Goal: Task Accomplishment & Management: Manage account settings

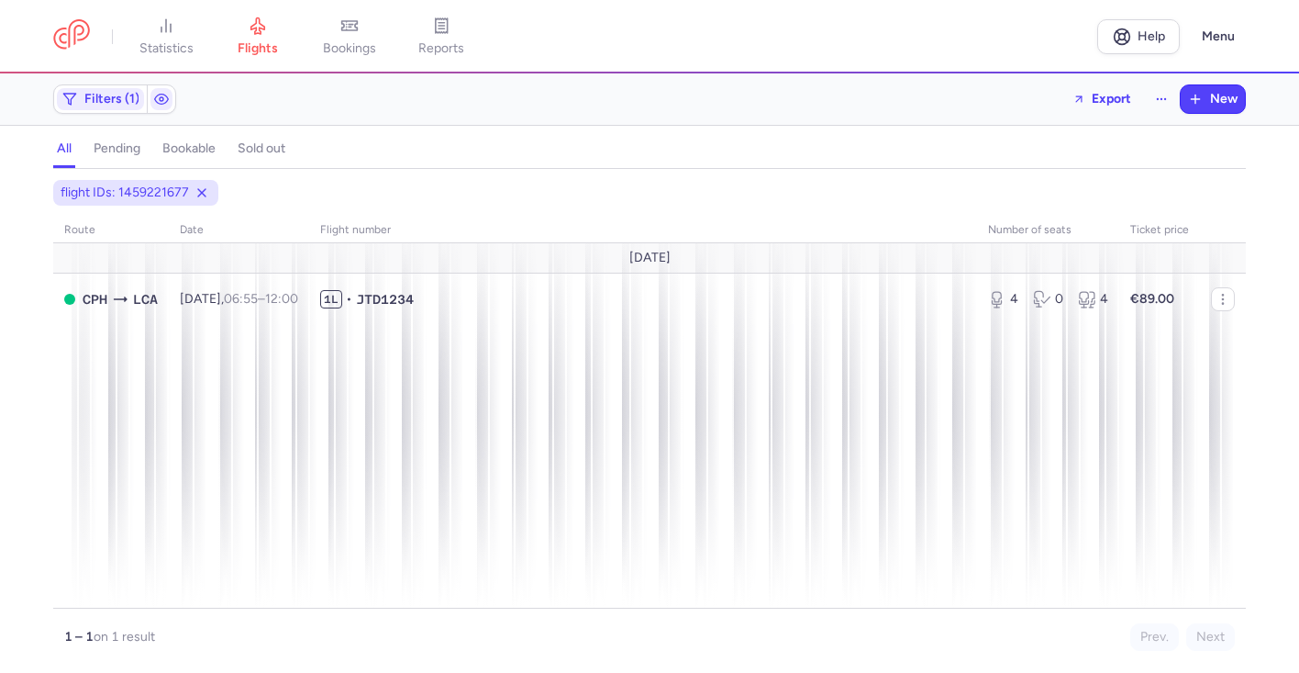
click at [1191, 19] on button "Menu" at bounding box center [1218, 36] width 55 height 35
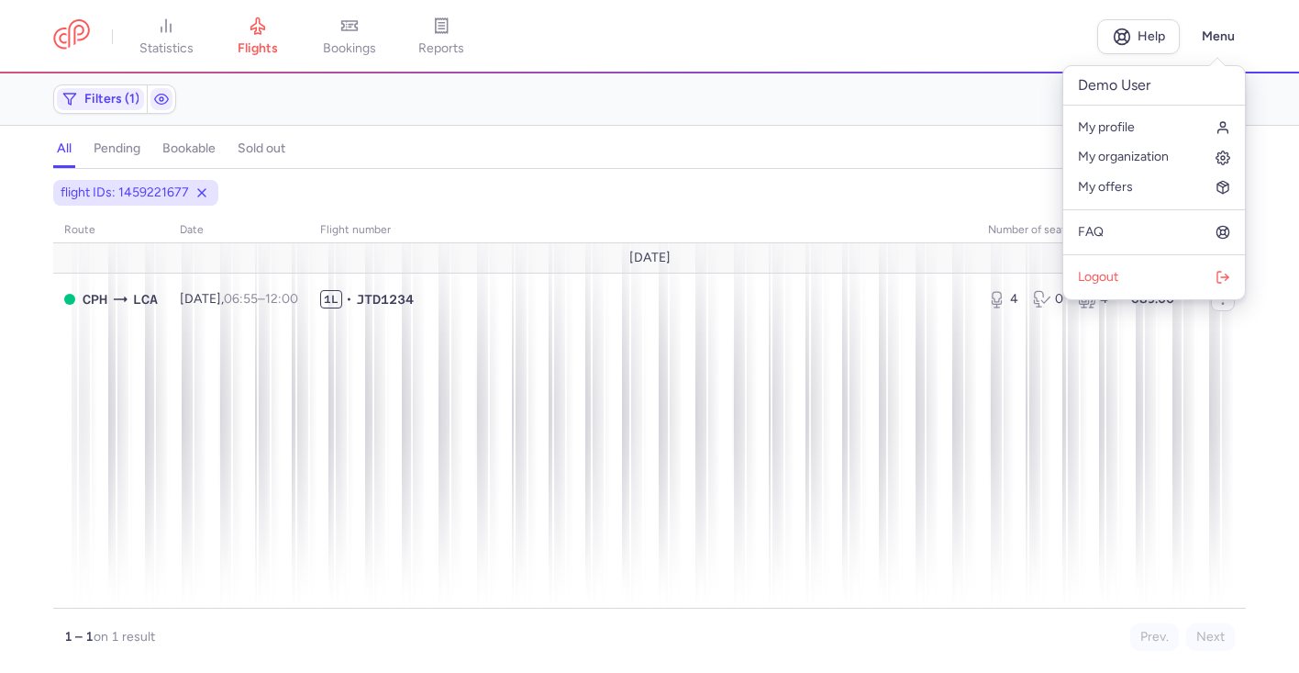
click at [1063, 113] on link "My profile" at bounding box center [1154, 127] width 182 height 29
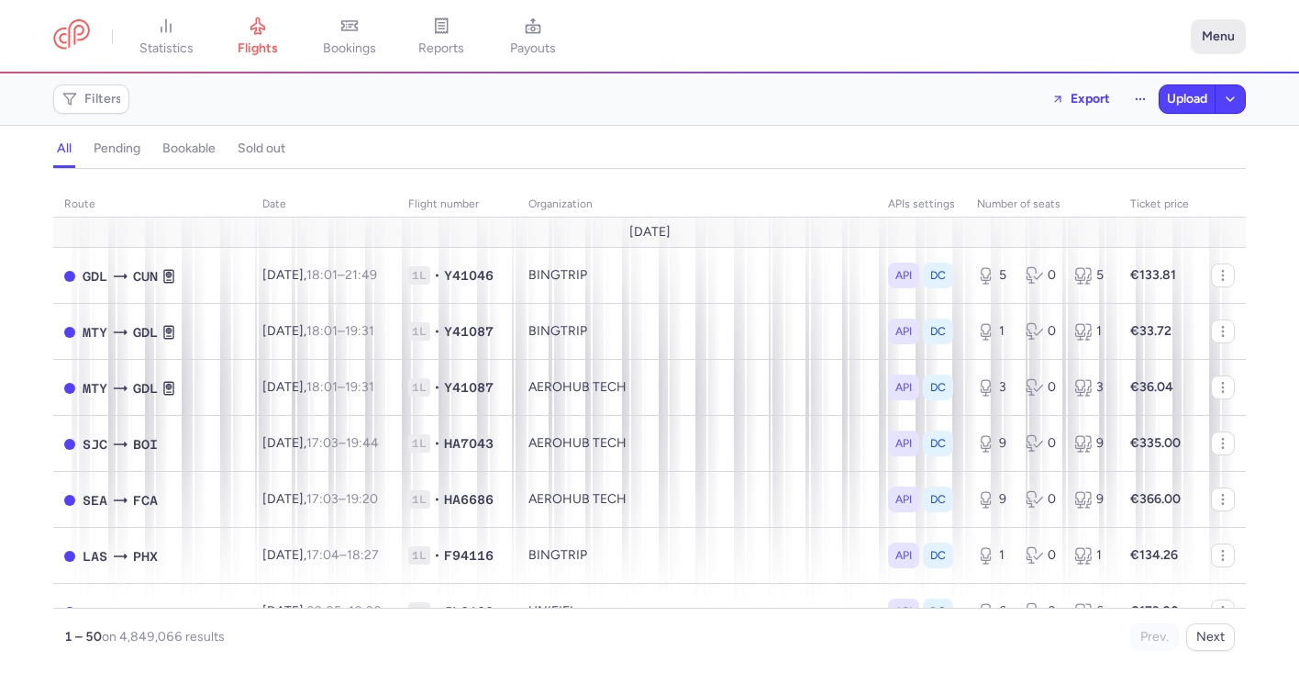
click at [1232, 36] on button "Menu" at bounding box center [1218, 36] width 55 height 35
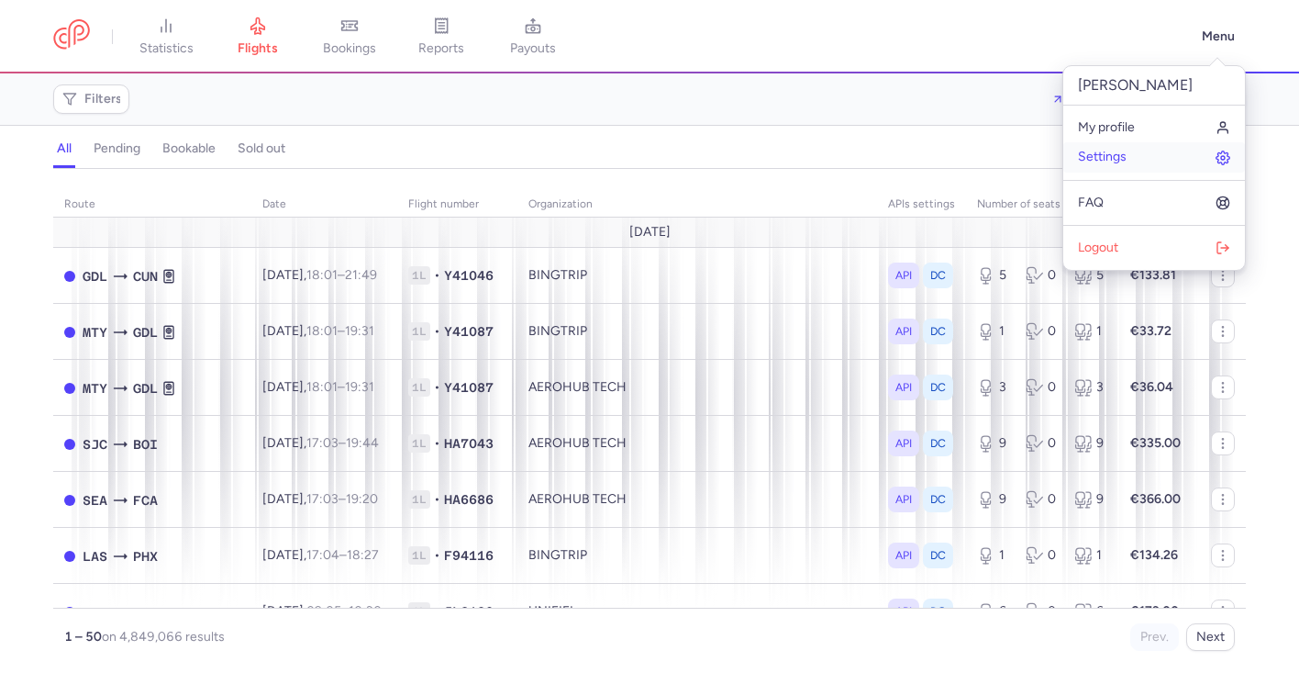
click at [1160, 158] on link "Settings" at bounding box center [1154, 156] width 182 height 29
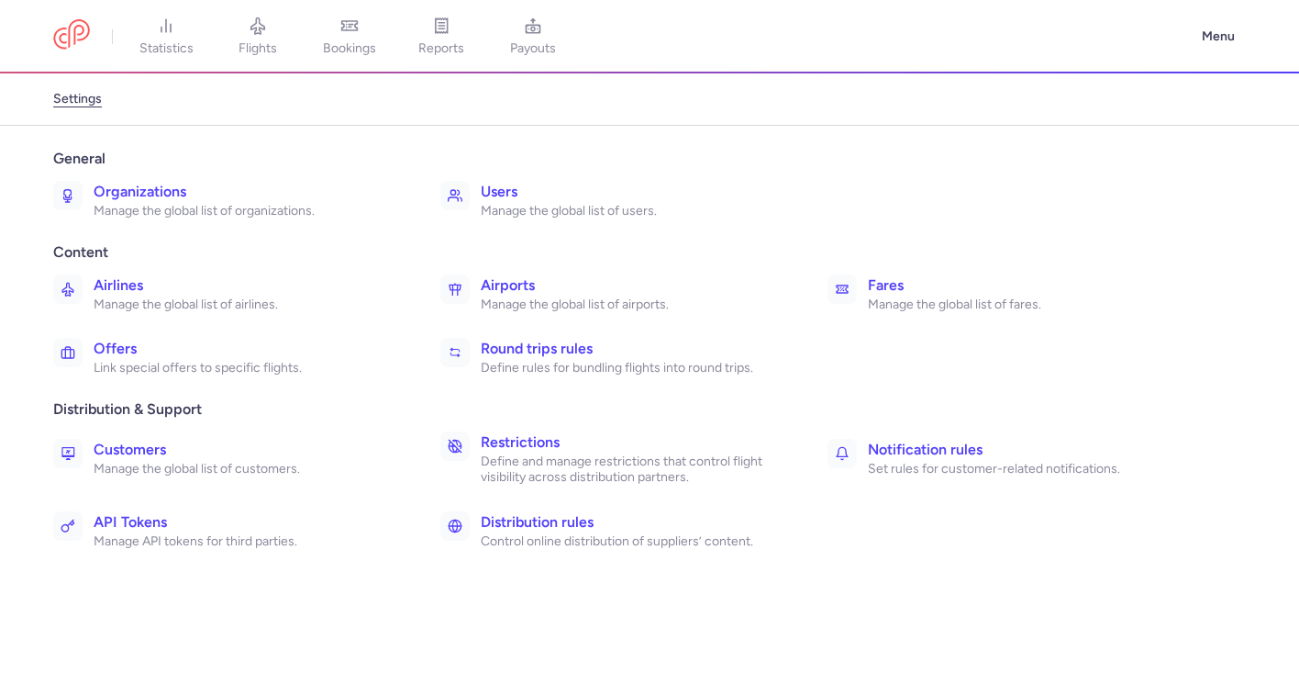
click at [1207, 56] on header "statistics flights bookings reports payouts Menu" at bounding box center [649, 36] width 1299 height 73
click at [1209, 46] on button "Menu" at bounding box center [1218, 36] width 55 height 35
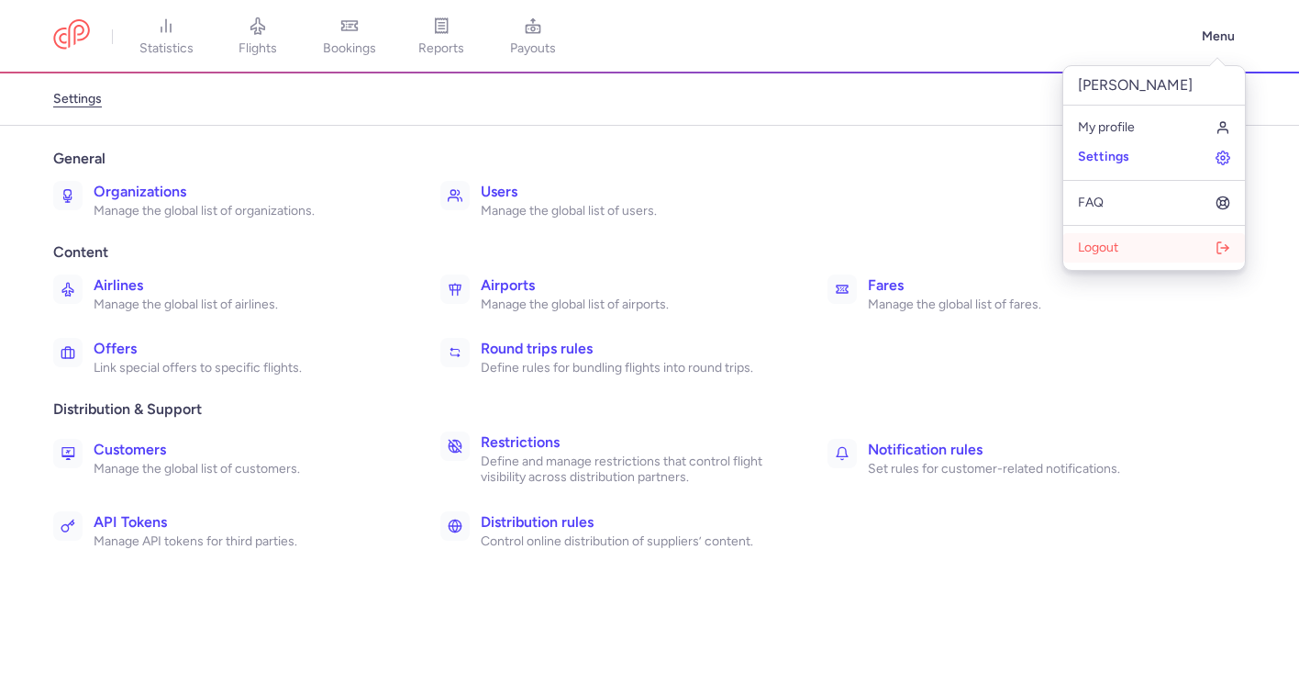
click at [1137, 251] on button "Logout" at bounding box center [1154, 247] width 182 height 29
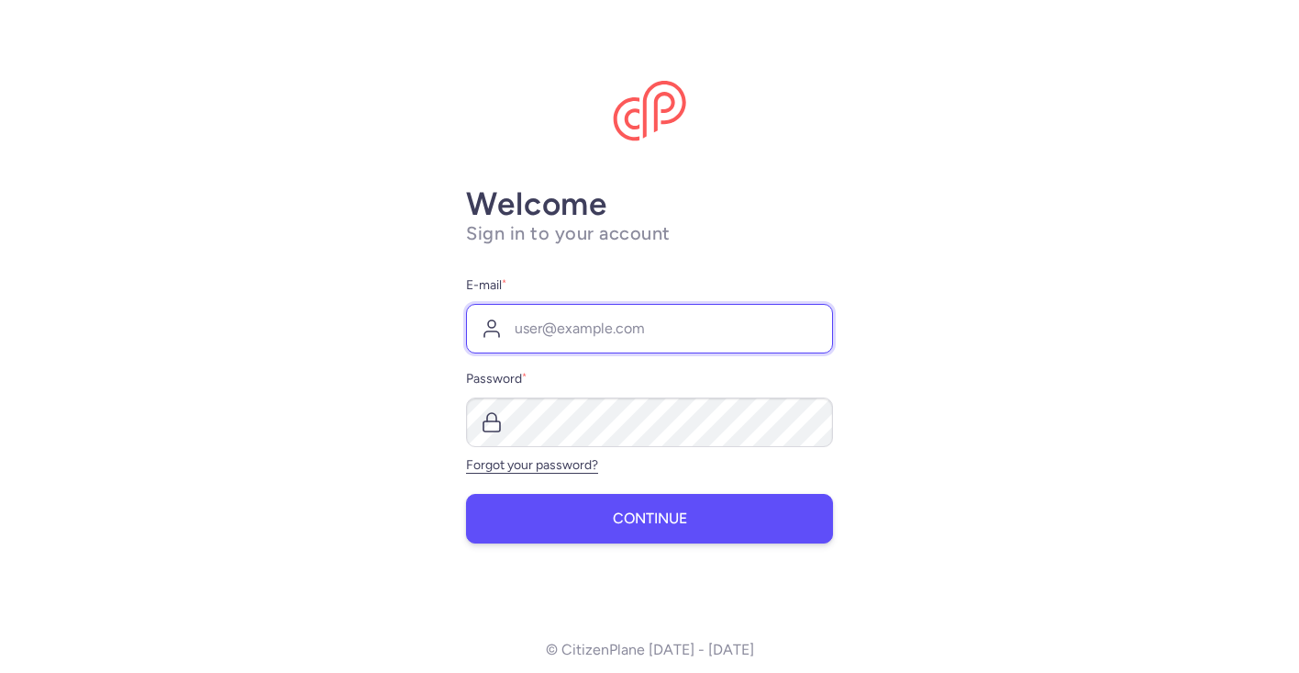
type input "paul@citizenplane.com"
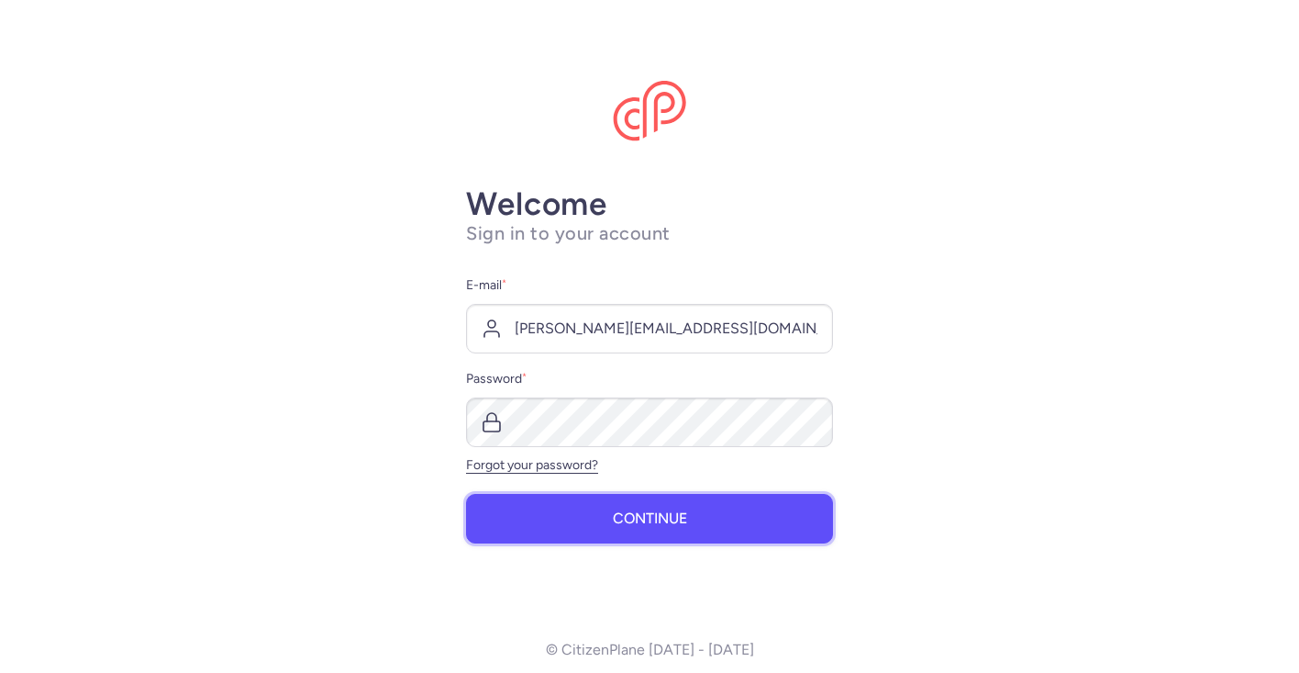
click at [622, 522] on span "Continue" at bounding box center [650, 518] width 74 height 17
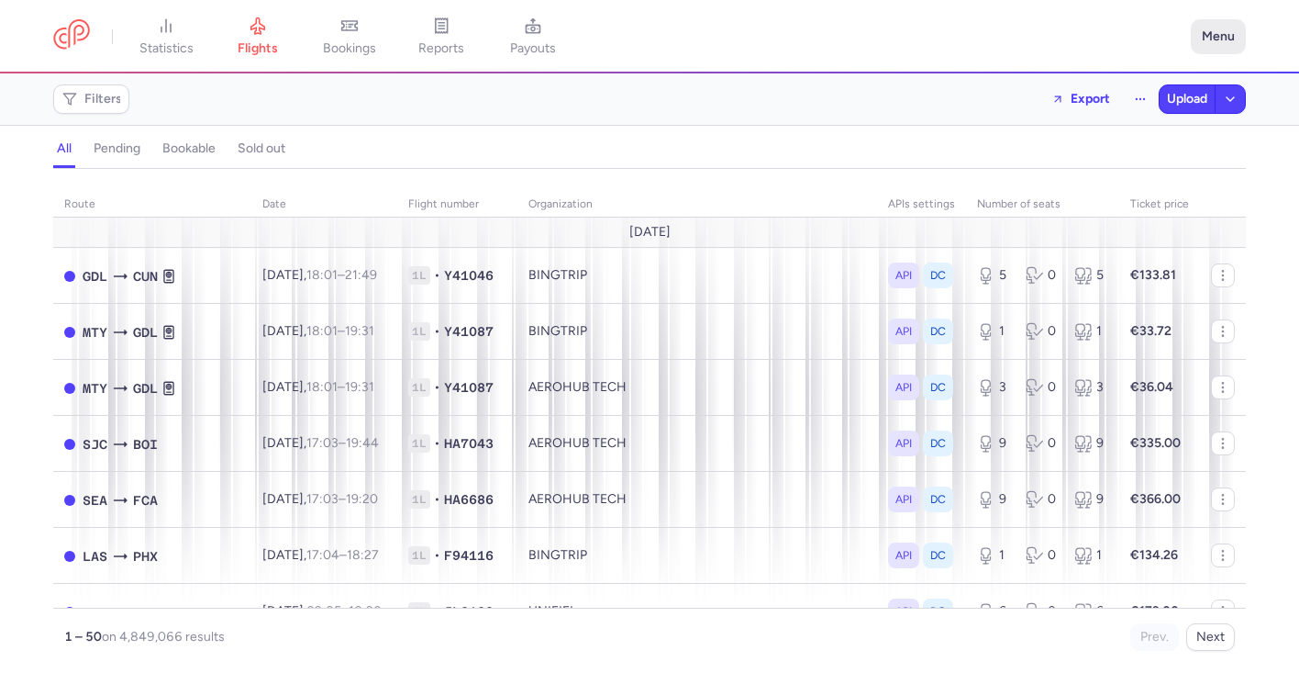
click at [1233, 44] on button "Menu" at bounding box center [1218, 36] width 55 height 35
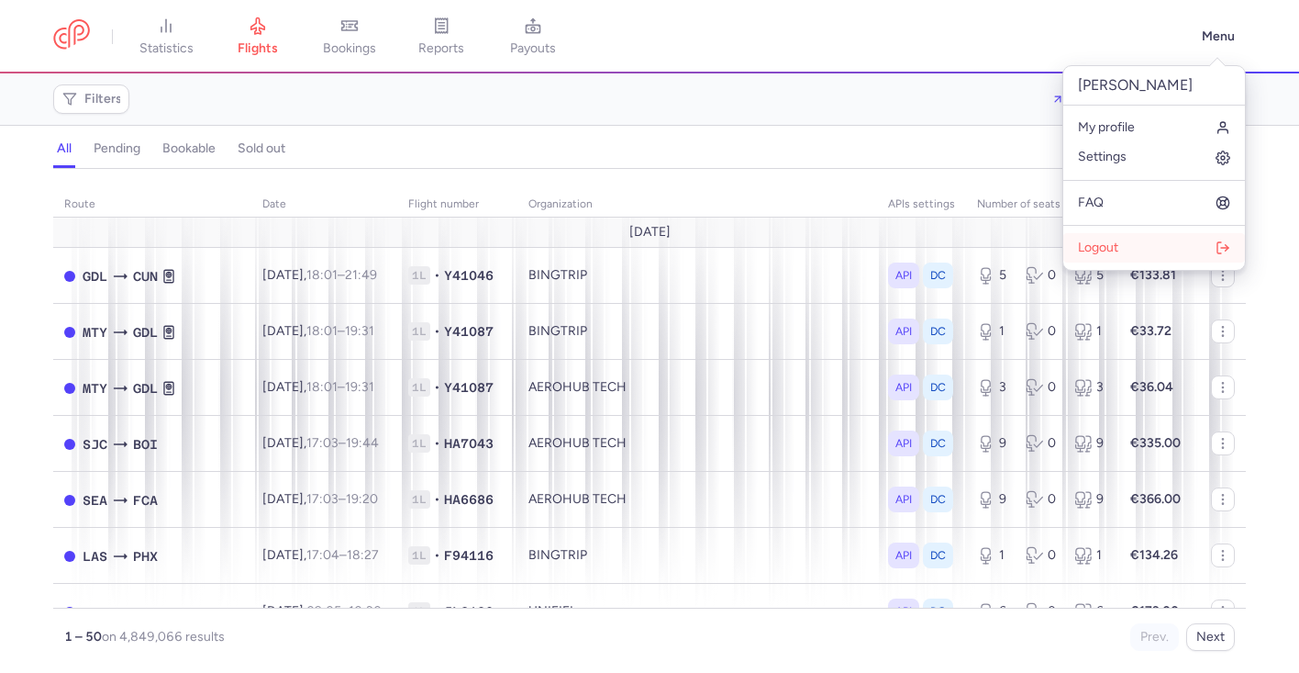
click at [1131, 246] on button "Logout" at bounding box center [1154, 247] width 182 height 29
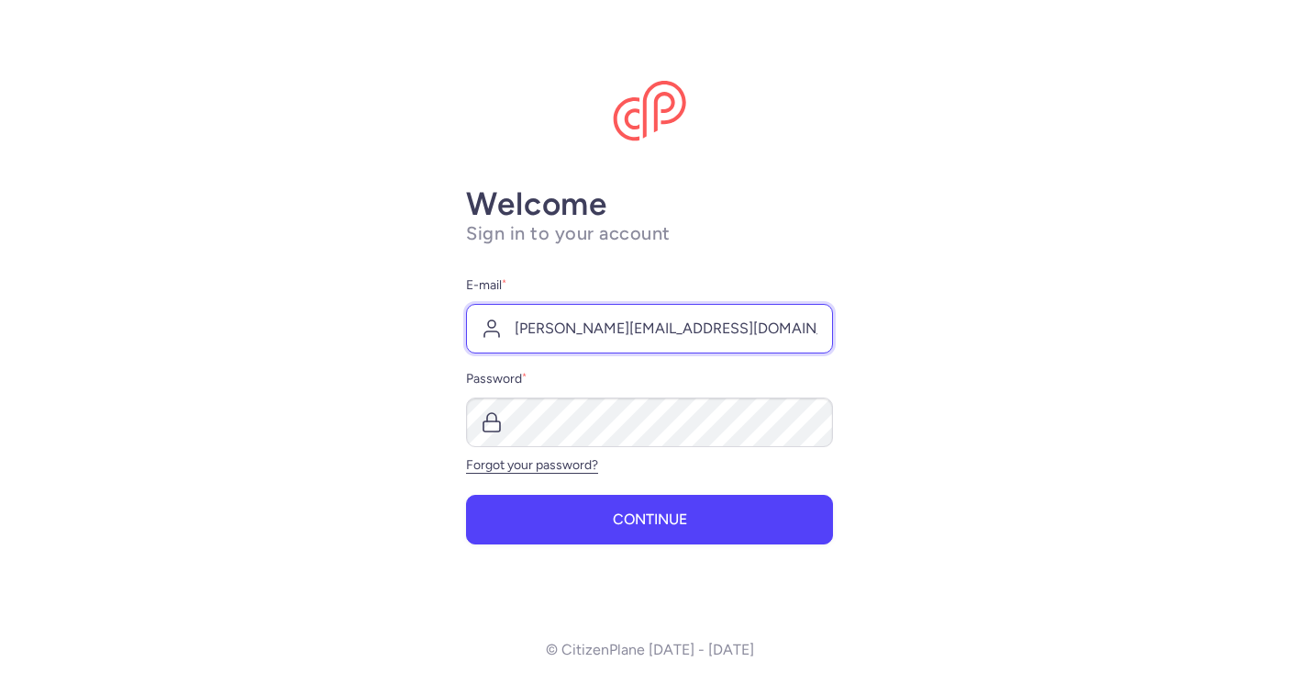
click at [573, 329] on input "[PERSON_NAME][EMAIL_ADDRESS][DOMAIN_NAME]" at bounding box center [649, 329] width 367 height 50
type input "[EMAIL_ADDRESS][DOMAIN_NAME]"
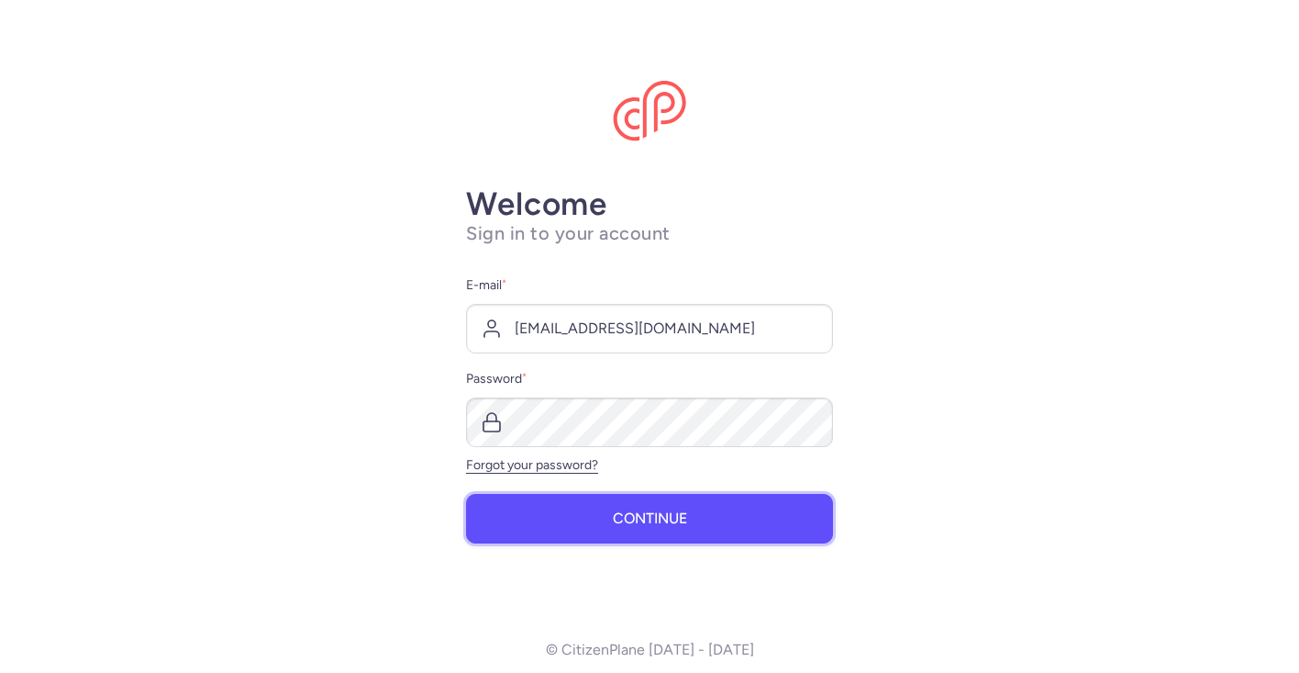
click at [631, 519] on span "Continue" at bounding box center [650, 518] width 74 height 17
